Goal: Transaction & Acquisition: Obtain resource

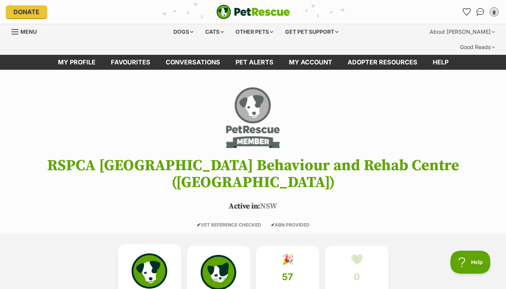
click at [144, 254] on img at bounding box center [149, 271] width 35 height 35
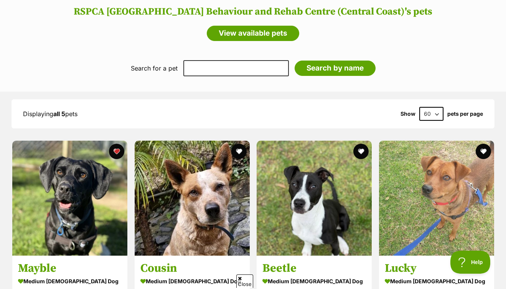
scroll to position [725, 0]
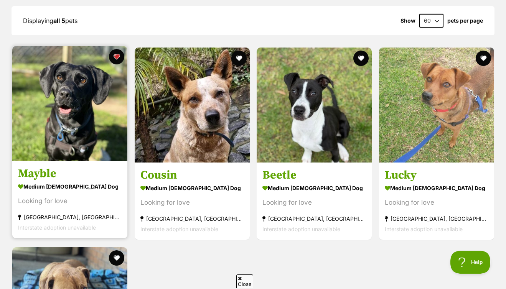
click at [83, 98] on img at bounding box center [69, 103] width 115 height 115
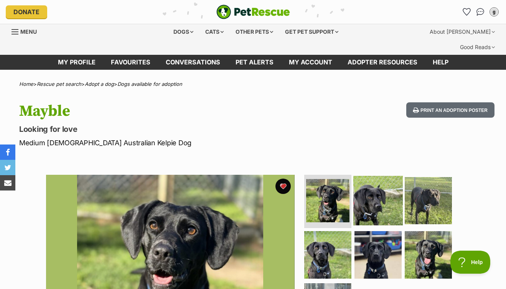
click at [368, 181] on img at bounding box center [377, 200] width 49 height 49
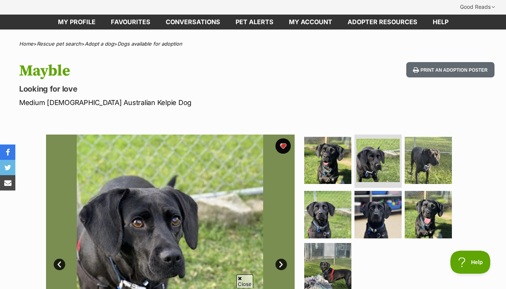
scroll to position [135, 0]
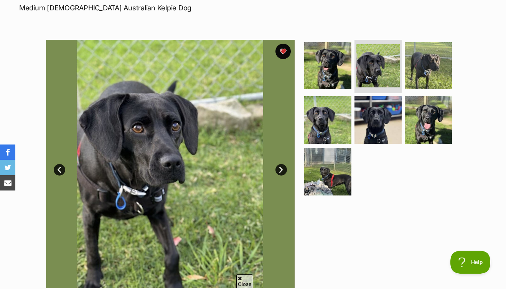
click at [283, 164] on link "Next" at bounding box center [281, 170] width 12 height 12
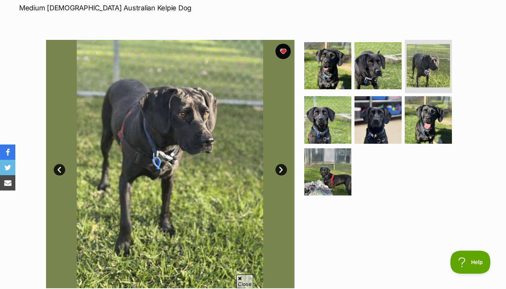
click at [283, 164] on link "Next" at bounding box center [281, 170] width 12 height 12
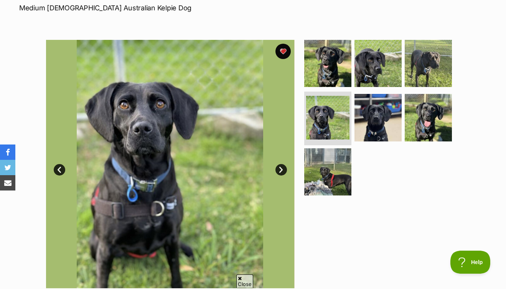
click at [283, 164] on link "Next" at bounding box center [281, 170] width 12 height 12
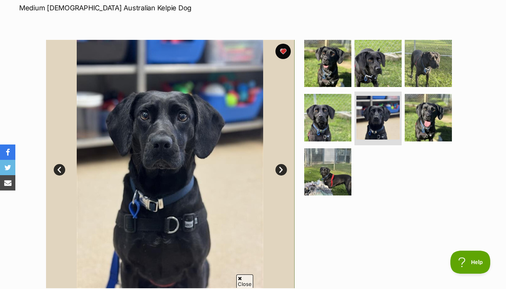
click at [283, 164] on link "Next" at bounding box center [281, 170] width 12 height 12
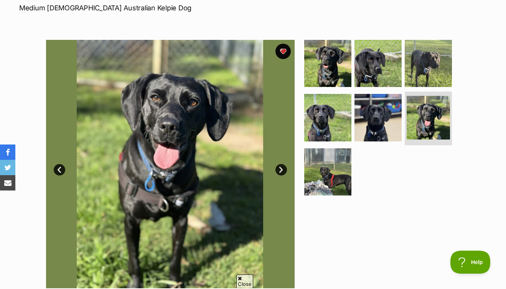
click at [283, 164] on link "Next" at bounding box center [281, 170] width 12 height 12
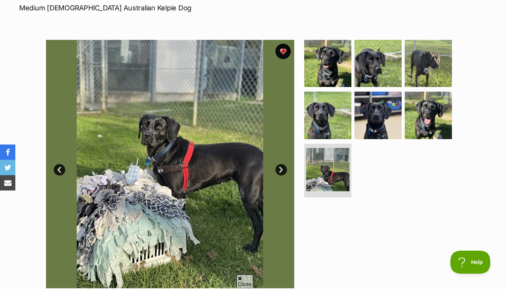
click at [283, 164] on link "Next" at bounding box center [281, 170] width 12 height 12
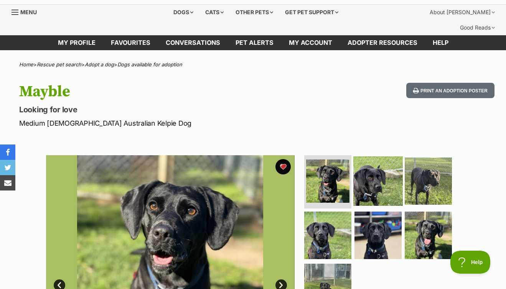
scroll to position [0, 0]
